Goal: Task Accomplishment & Management: Manage account settings

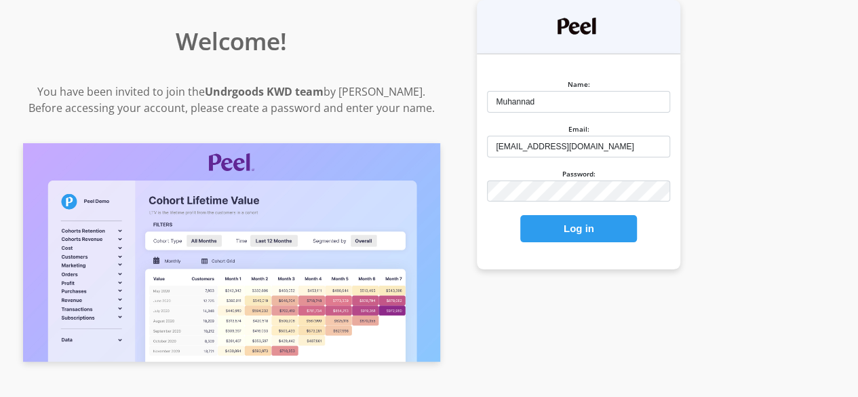
click at [637, 232] on button "Log in" at bounding box center [578, 228] width 117 height 27
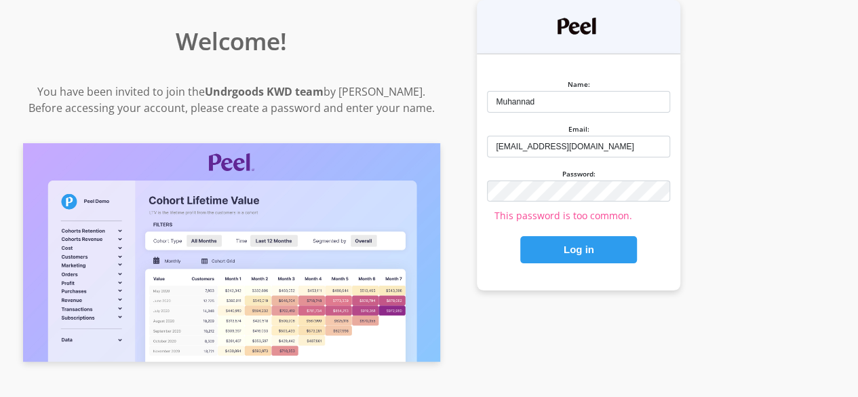
click at [637, 246] on button "Log in" at bounding box center [578, 249] width 117 height 27
